Goal: Task Accomplishment & Management: Manage account settings

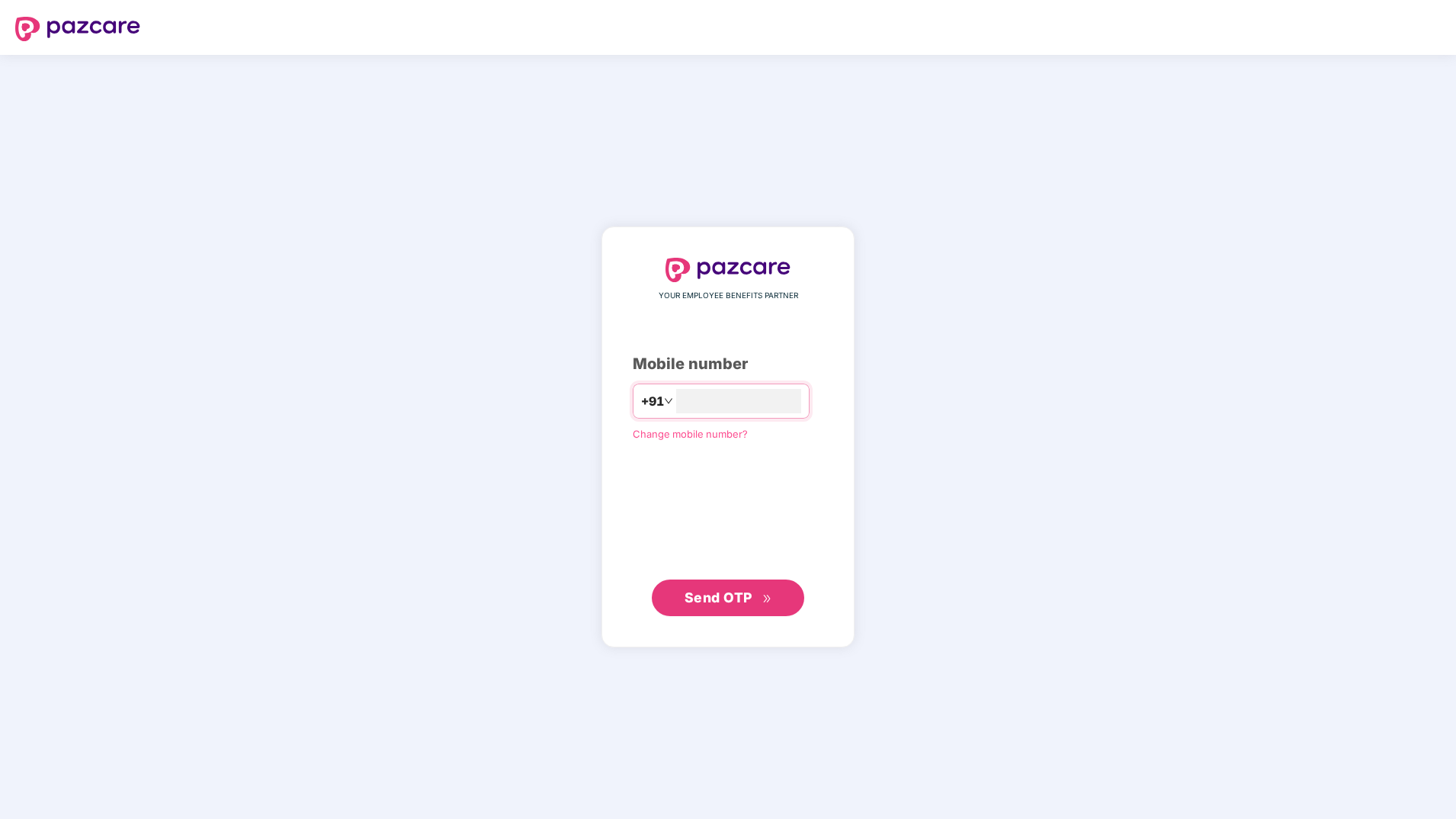
type input "**********"
click at [714, 591] on span "Send OTP" at bounding box center [718, 597] width 68 height 16
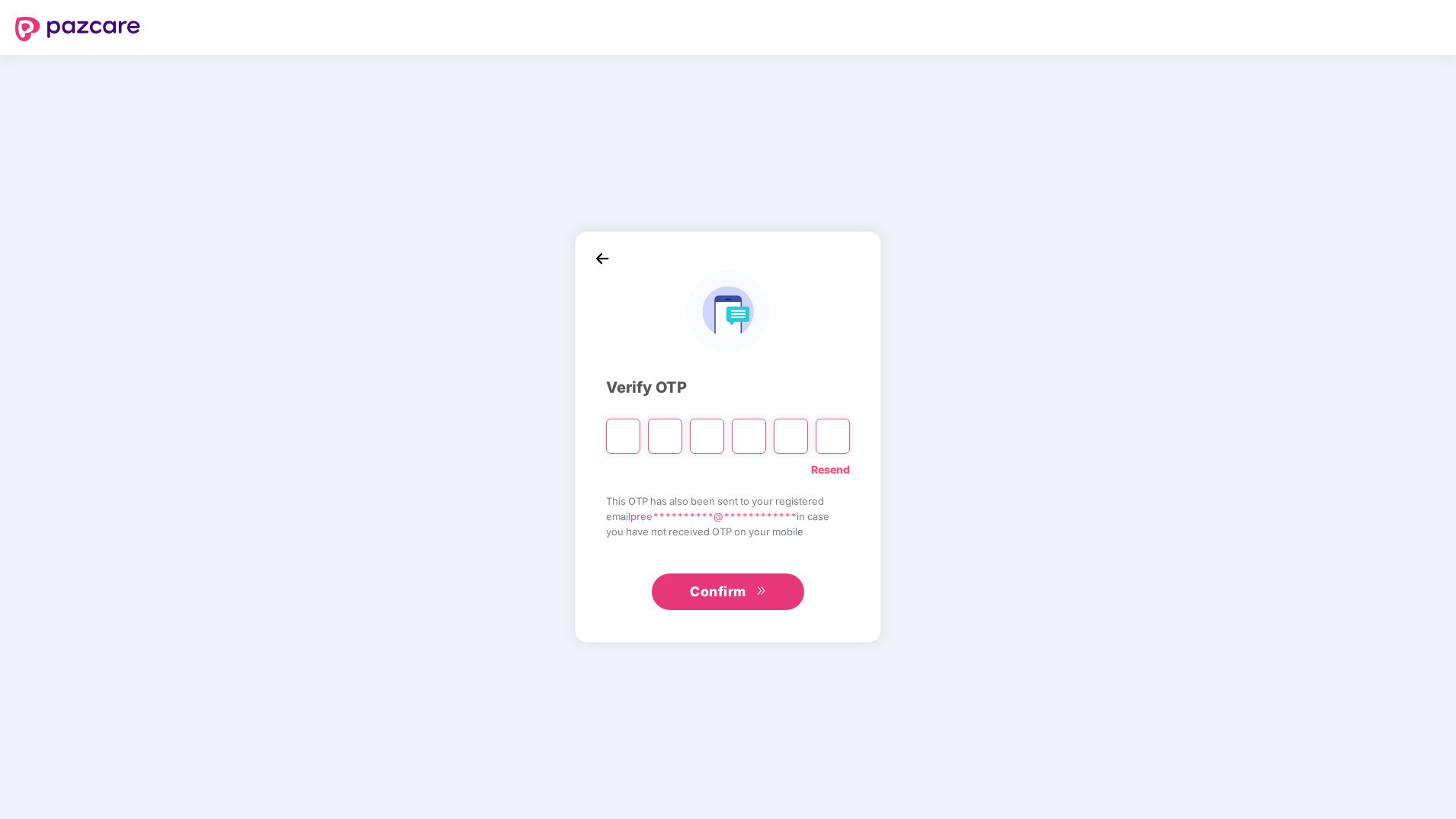
type input "*"
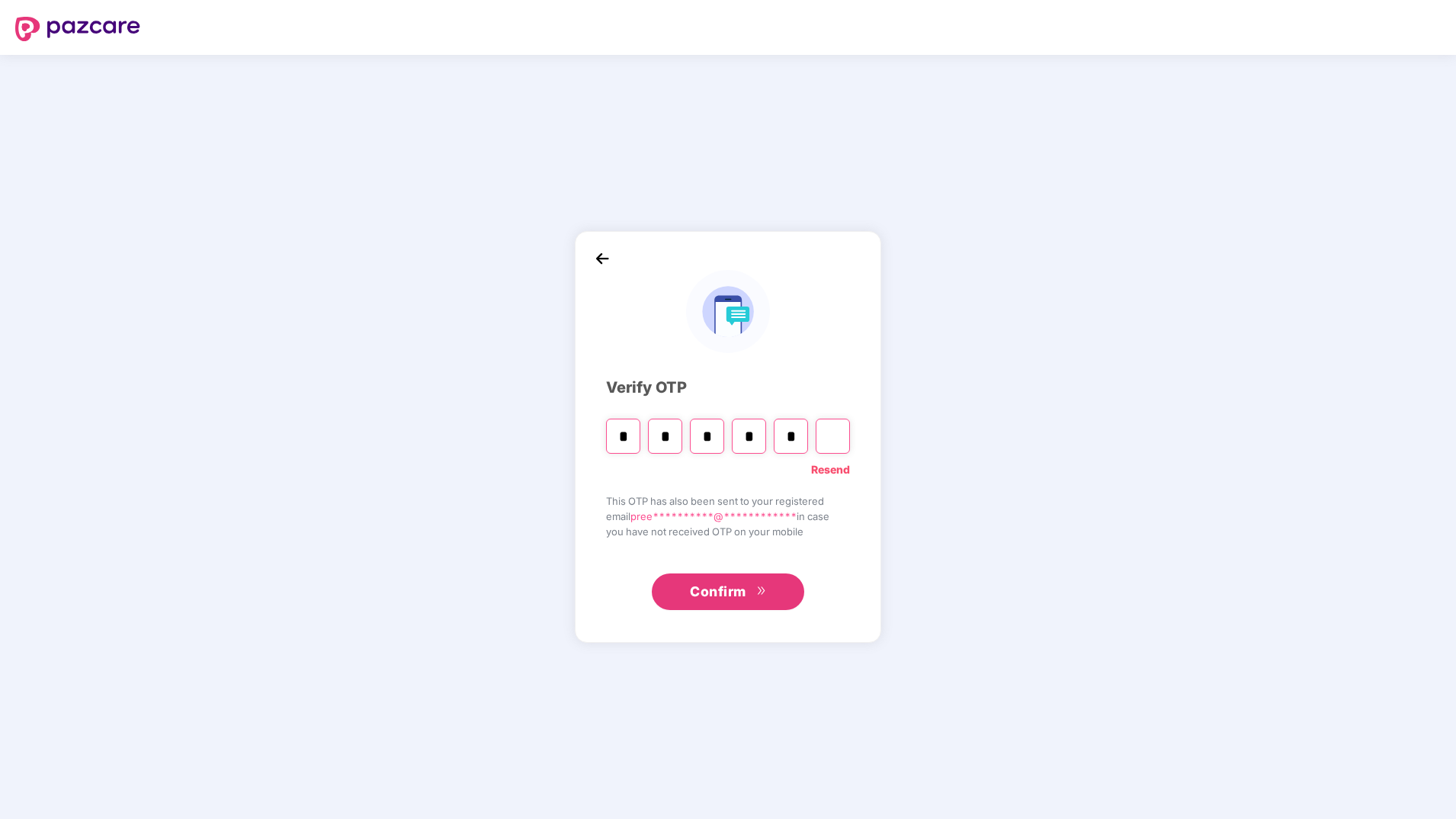
type input "*"
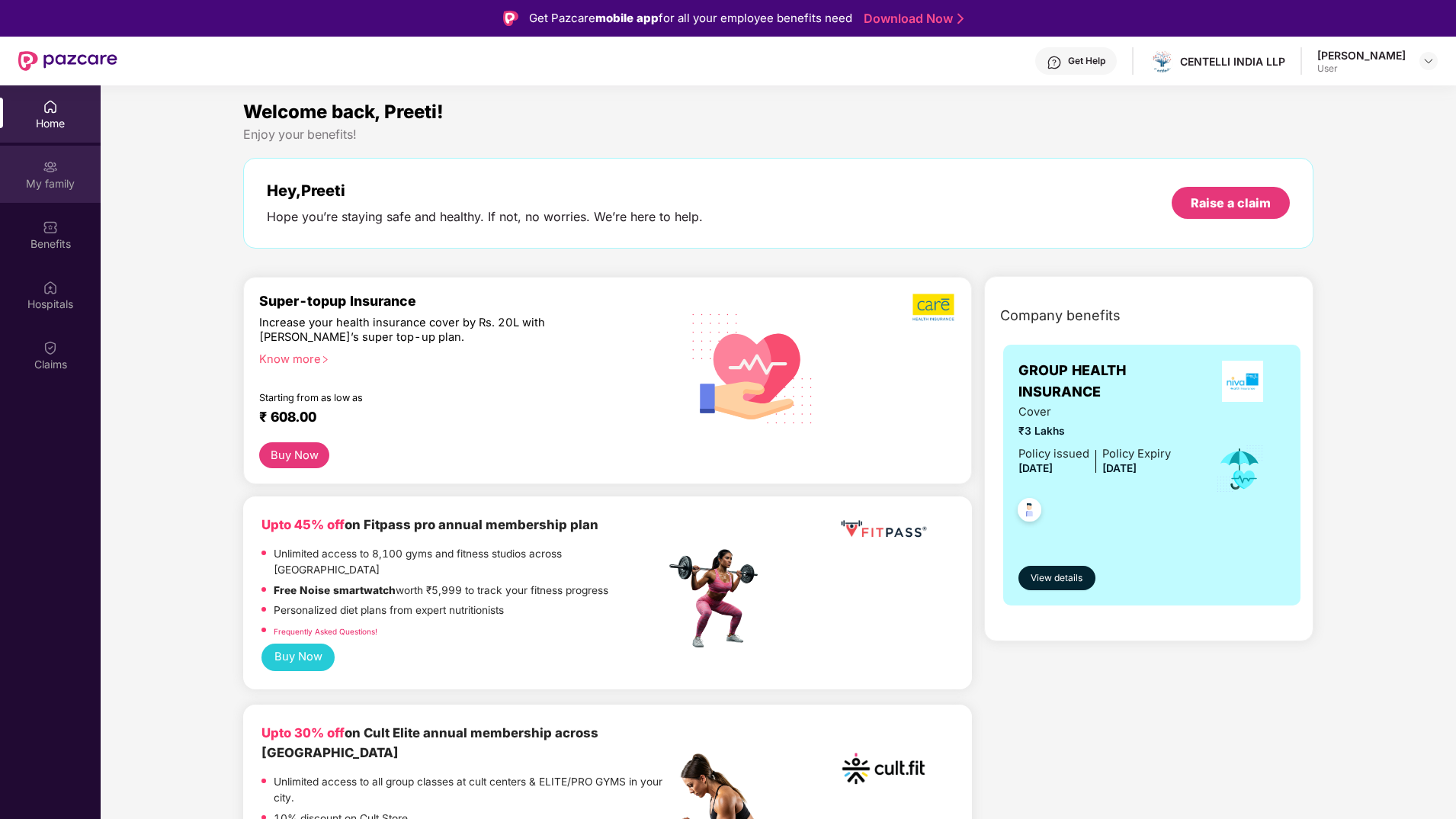
click at [67, 186] on div "My family" at bounding box center [50, 183] width 100 height 15
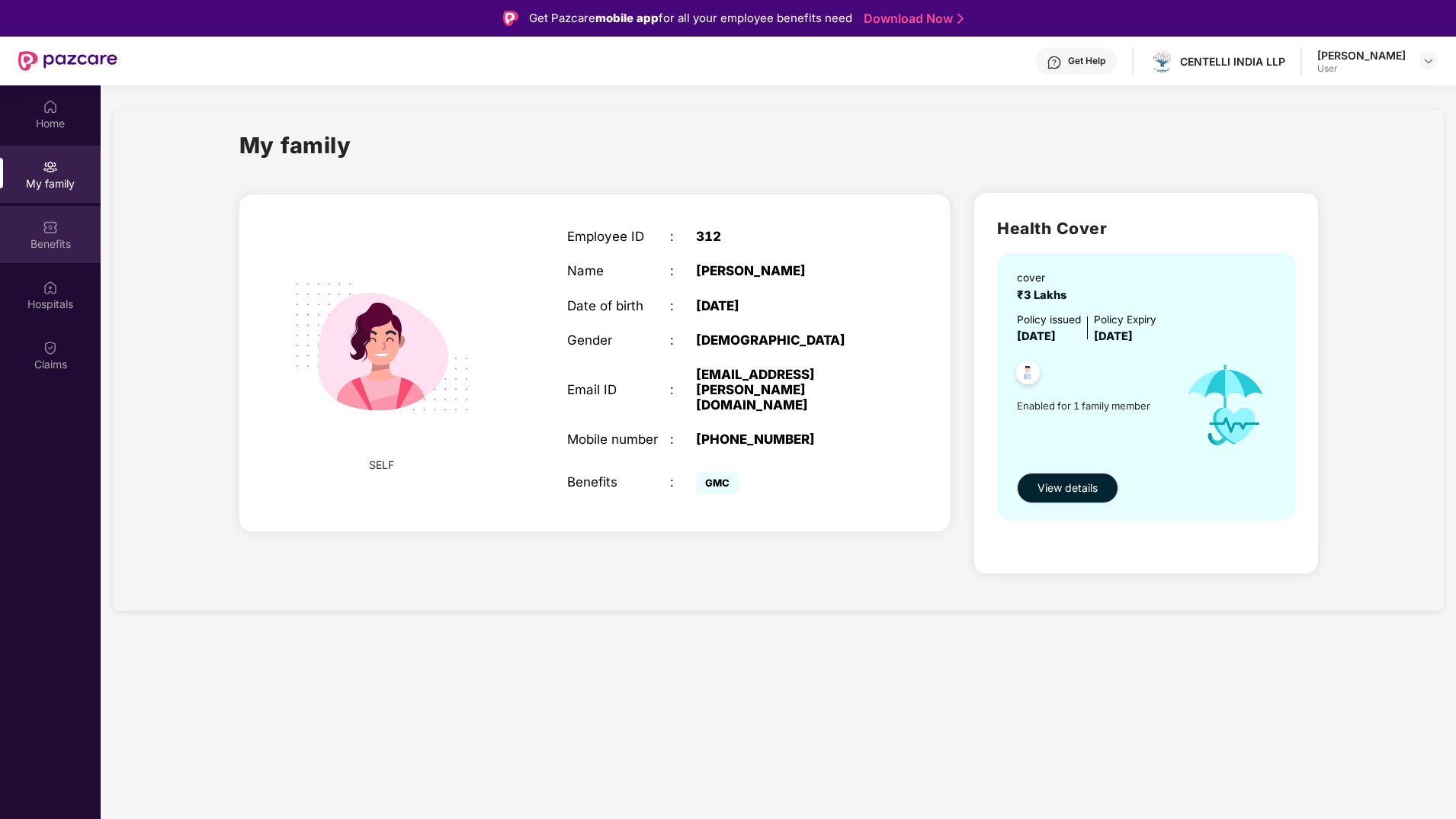
click at [76, 240] on div "Benefits" at bounding box center [50, 243] width 100 height 15
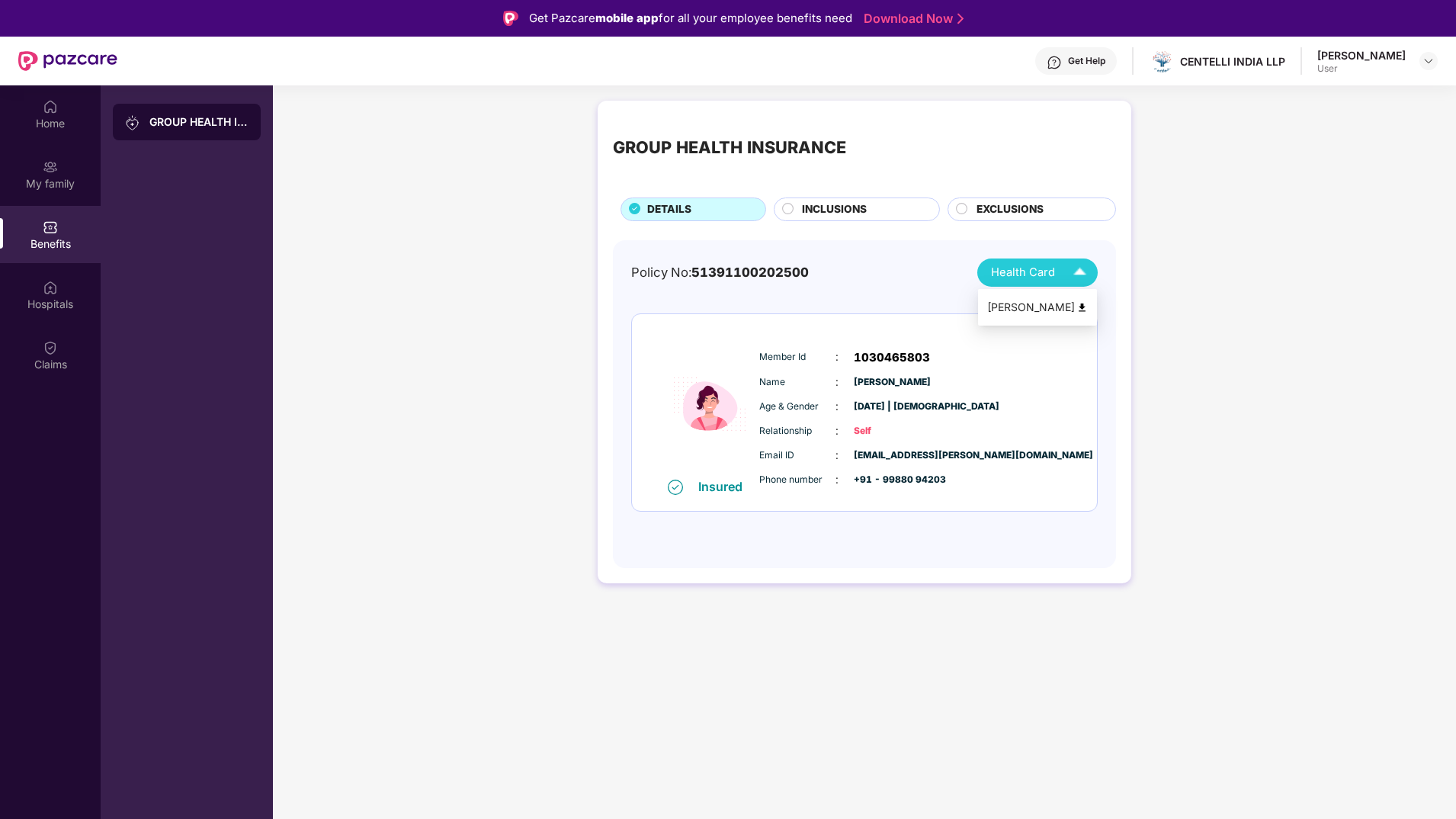
click at [1081, 273] on img at bounding box center [1080, 272] width 26 height 26
click at [1078, 304] on img at bounding box center [1082, 308] width 11 height 11
